Goal: Transaction & Acquisition: Download file/media

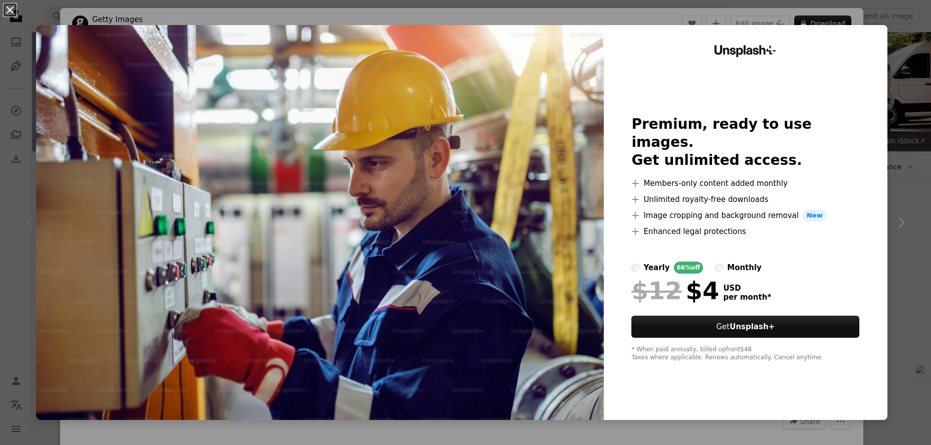
click at [10, 7] on button "An X shape" at bounding box center [10, 10] width 12 height 12
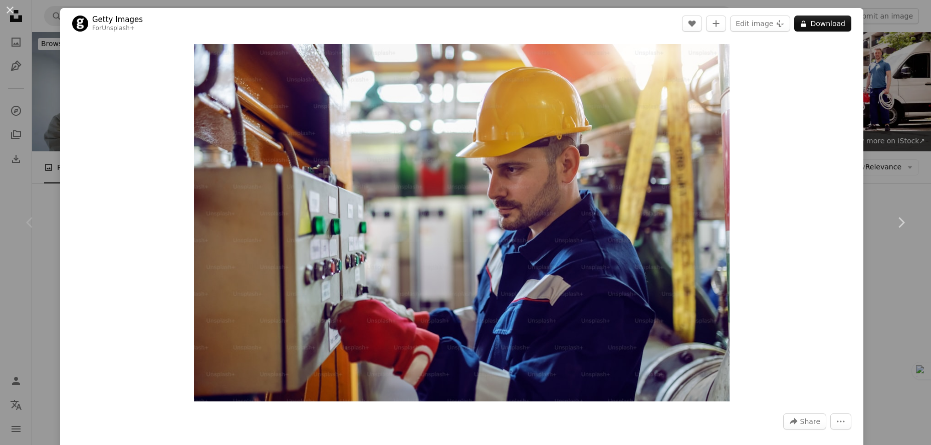
drag, startPoint x: 878, startPoint y: 84, endPoint x: 872, endPoint y: 91, distance: 9.6
click at [878, 84] on div "An X shape Chevron left Chevron right Getty Images For Unsplash+ A heart A plus…" at bounding box center [465, 222] width 931 height 445
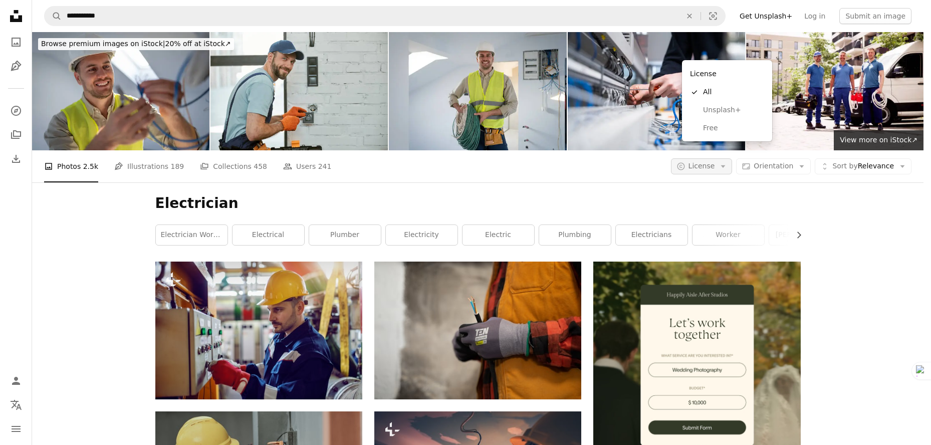
click at [728, 162] on icon "Arrow down" at bounding box center [723, 166] width 9 height 9
click at [703, 127] on span "Free" at bounding box center [733, 128] width 61 height 10
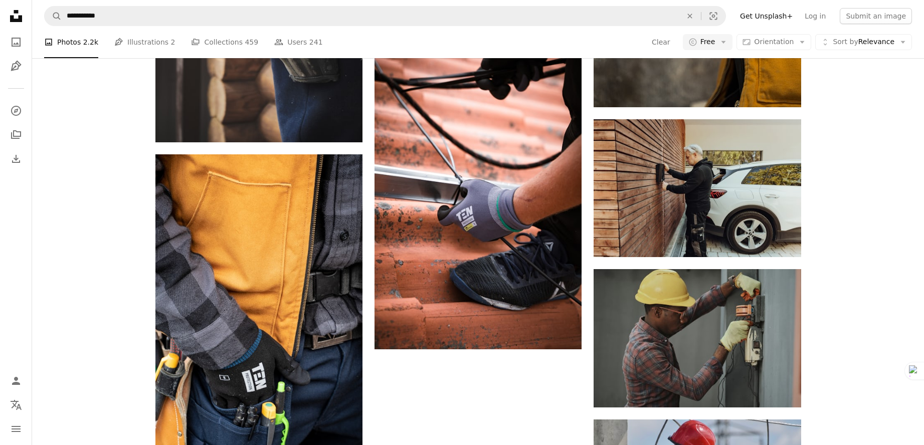
scroll to position [1303, 0]
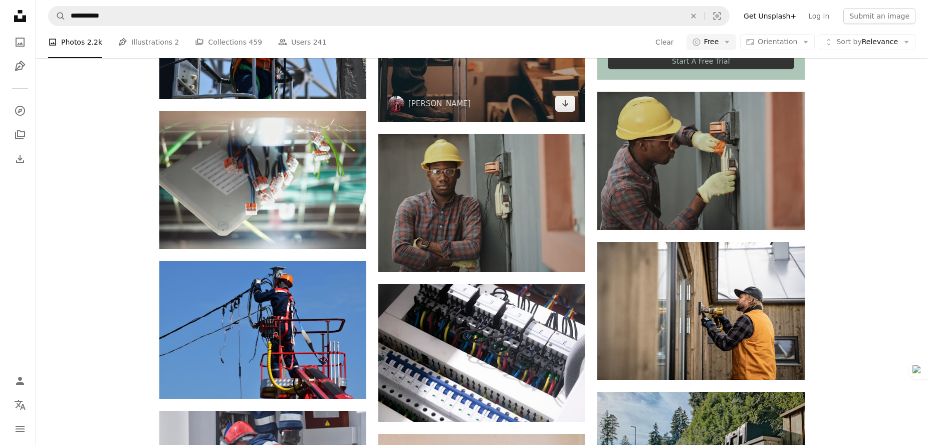
scroll to position [451, 0]
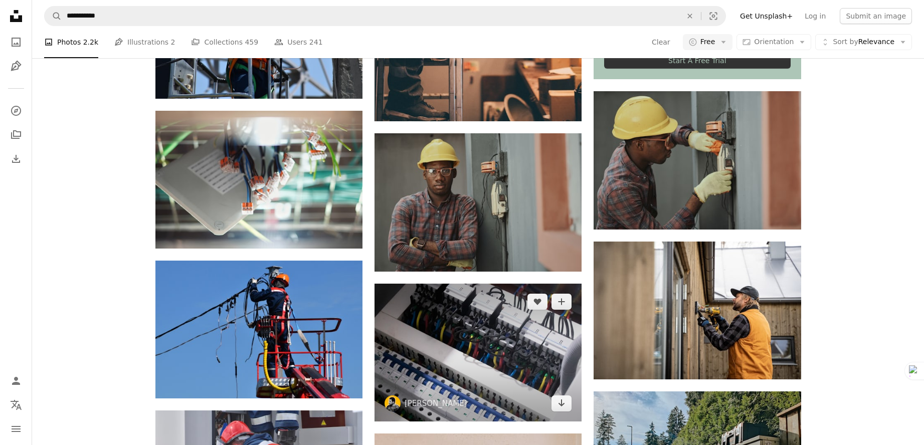
click at [498, 284] on img at bounding box center [477, 353] width 207 height 138
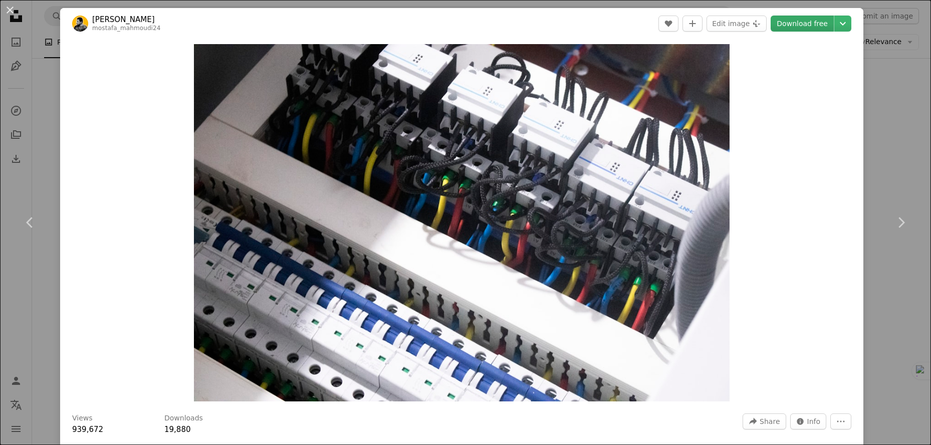
click at [802, 26] on link "Download free" at bounding box center [802, 24] width 63 height 16
